Goal: Check status: Check status

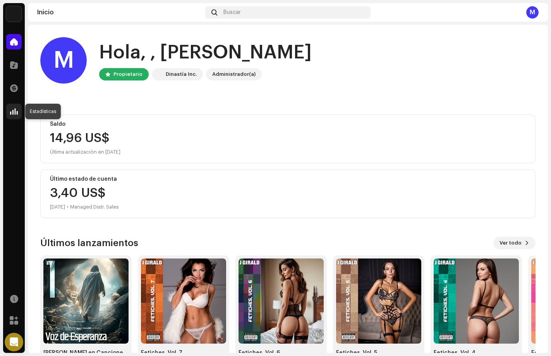
click at [12, 111] on span at bounding box center [14, 111] width 8 height 6
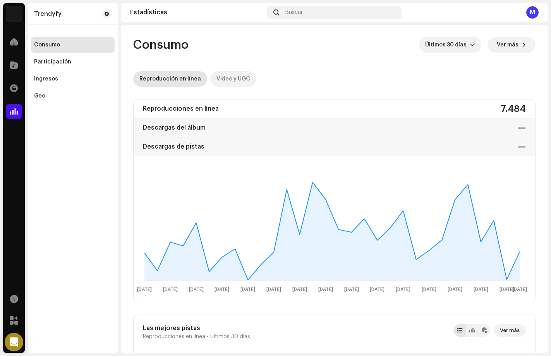
click at [227, 79] on div "Video y UGC" at bounding box center [234, 78] width 34 height 15
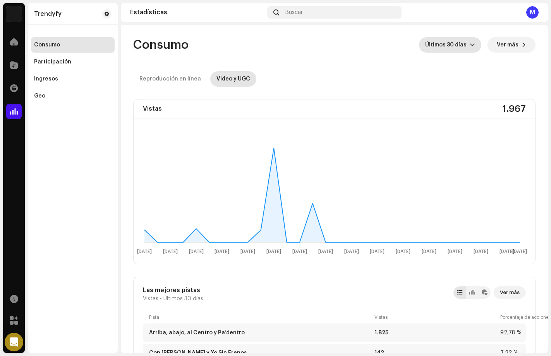
click at [448, 46] on span "Últimos 30 días" at bounding box center [447, 44] width 45 height 15
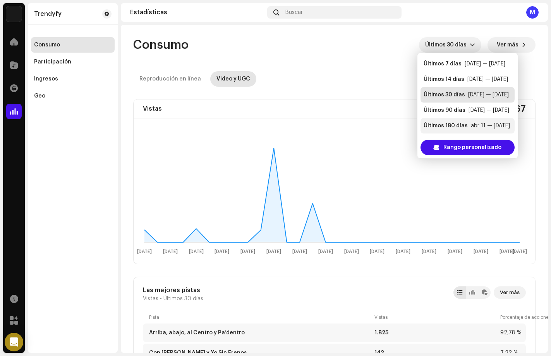
click at [454, 129] on div "Últimos 180 días" at bounding box center [446, 126] width 44 height 8
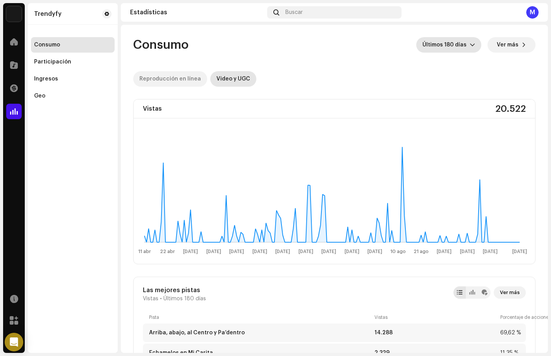
click at [174, 79] on div "Reproducción en línea" at bounding box center [170, 78] width 62 height 15
